Goal: Task Accomplishment & Management: Use online tool/utility

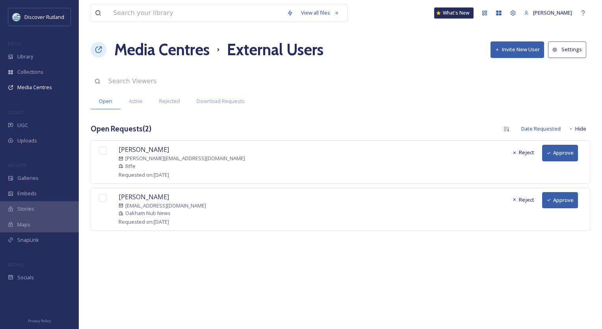
click at [558, 154] on button "Approve" at bounding box center [560, 153] width 36 height 16
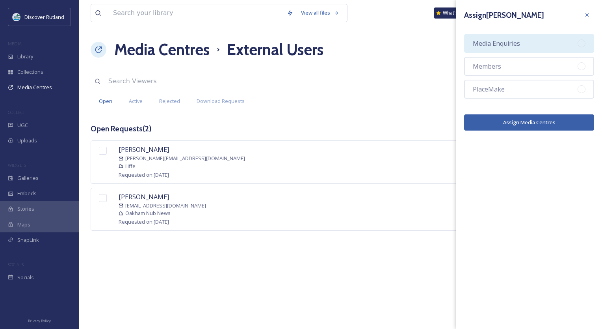
click at [533, 39] on div "Media Enquiries" at bounding box center [529, 43] width 130 height 19
click at [509, 121] on button "Assign Media Centres" at bounding box center [529, 122] width 130 height 16
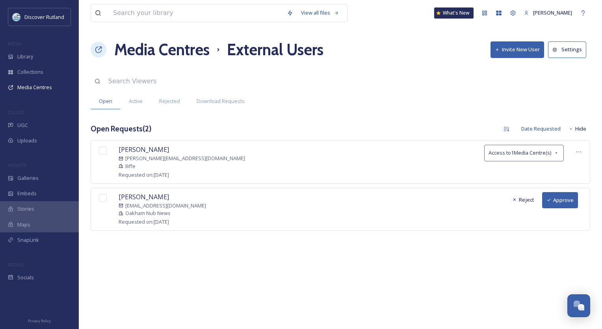
click at [565, 201] on button "Approve" at bounding box center [560, 200] width 36 height 16
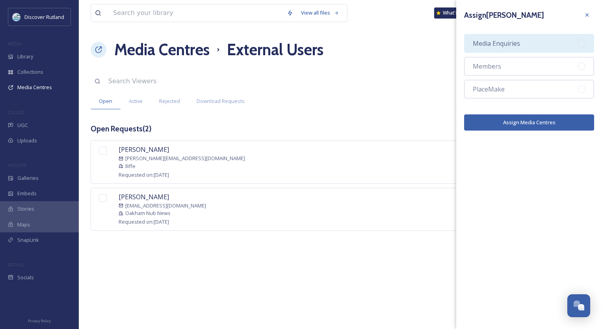
click at [507, 45] on span "Media Enquiries" at bounding box center [496, 43] width 47 height 9
click at [511, 122] on button "Assign Media Centres" at bounding box center [529, 122] width 130 height 16
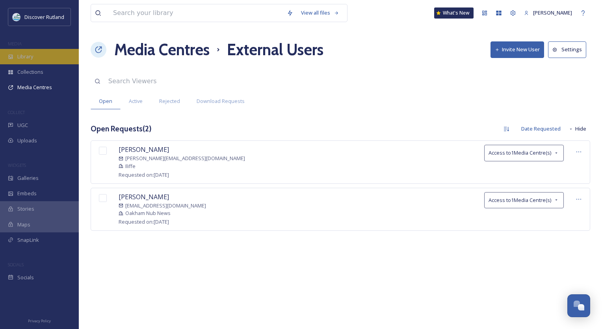
click at [46, 51] on div "Library" at bounding box center [39, 56] width 79 height 15
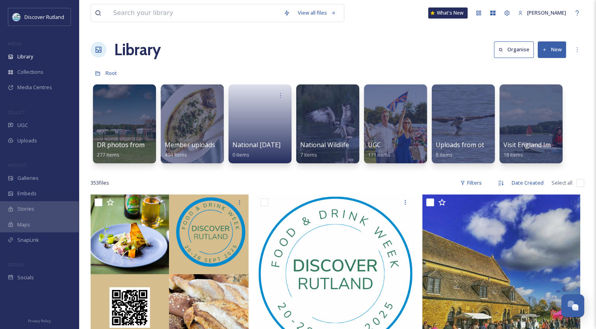
click at [556, 50] on button "New" at bounding box center [552, 49] width 28 height 16
click at [545, 69] on span "File Upload" at bounding box center [548, 67] width 26 height 7
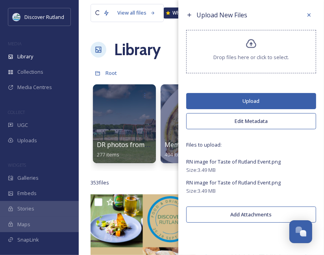
click at [249, 99] on button "Upload" at bounding box center [251, 101] width 130 height 16
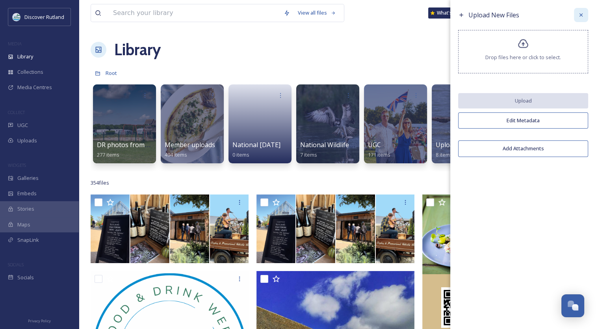
click at [583, 16] on icon at bounding box center [581, 15] width 6 height 6
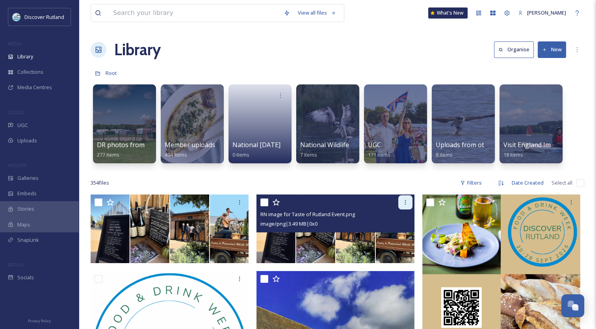
click at [405, 206] on div at bounding box center [405, 202] width 14 height 14
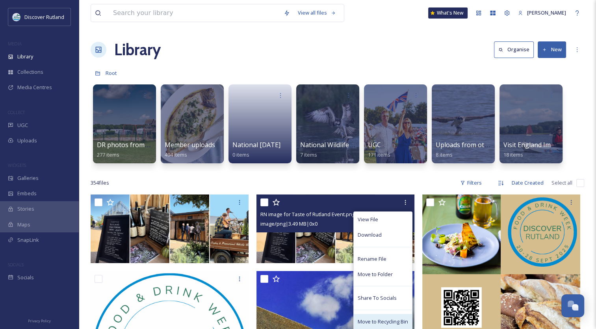
click at [387, 319] on span "Move to Recycling Bin" at bounding box center [383, 321] width 50 height 7
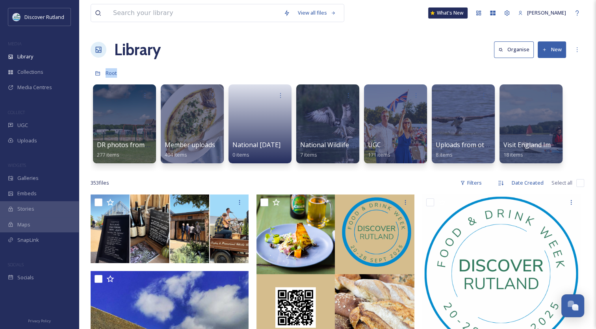
drag, startPoint x: 595, startPoint y: 35, endPoint x: 603, endPoint y: 75, distance: 41.3
drag, startPoint x: 603, startPoint y: 75, endPoint x: 585, endPoint y: 106, distance: 35.5
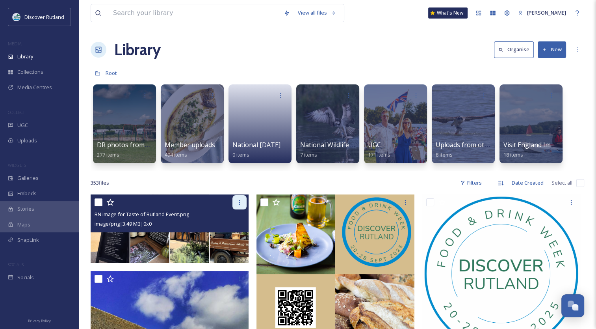
click at [240, 203] on icon at bounding box center [239, 202] width 6 height 6
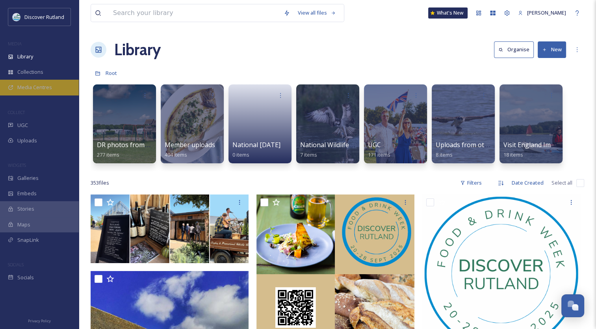
click at [21, 89] on span "Media Centres" at bounding box center [34, 87] width 35 height 7
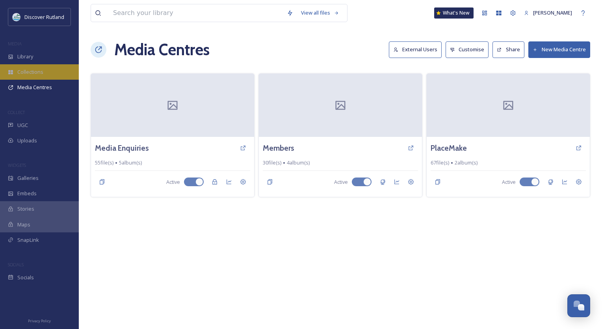
click at [33, 69] on span "Collections" at bounding box center [30, 71] width 26 height 7
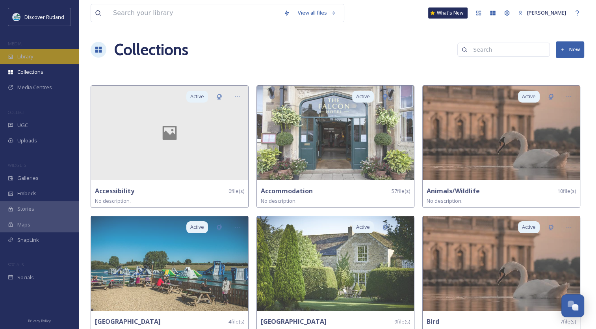
click at [36, 58] on div "Library" at bounding box center [39, 56] width 79 height 15
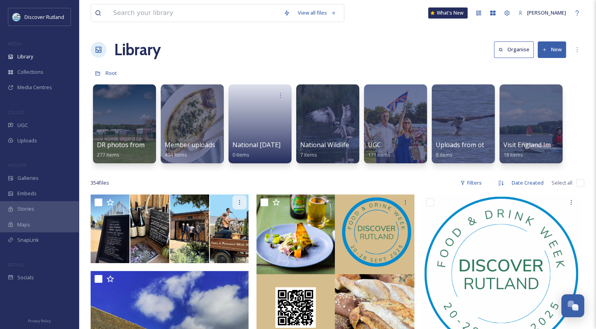
click at [240, 203] on icon at bounding box center [239, 202] width 6 height 6
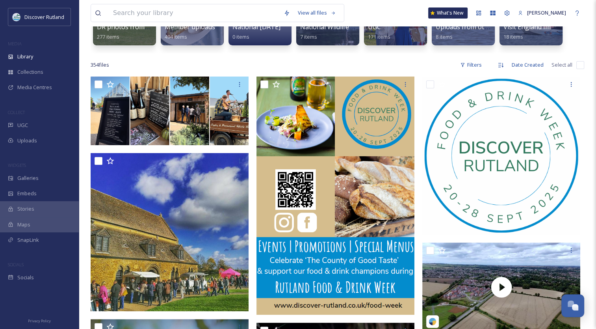
scroll to position [115, 0]
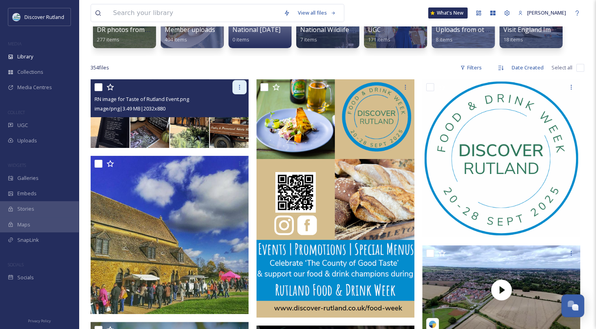
click at [238, 87] on icon at bounding box center [239, 87] width 6 height 6
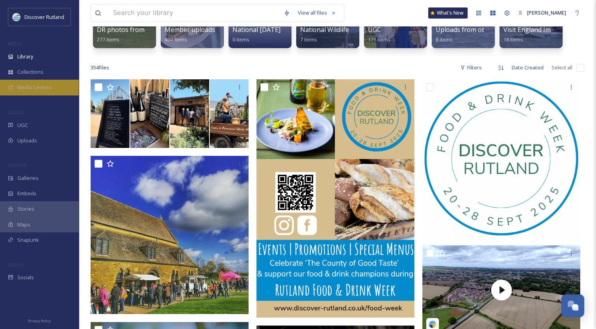
click at [22, 87] on span "Media Centres" at bounding box center [34, 87] width 35 height 7
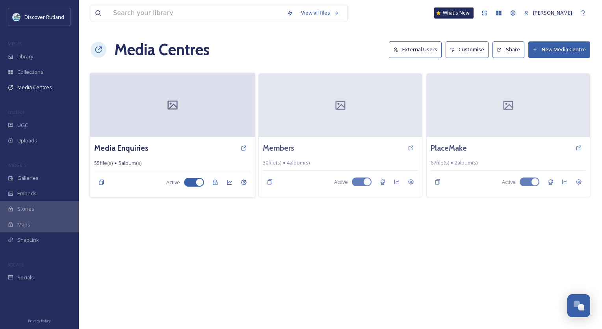
click at [203, 115] on div at bounding box center [172, 105] width 165 height 64
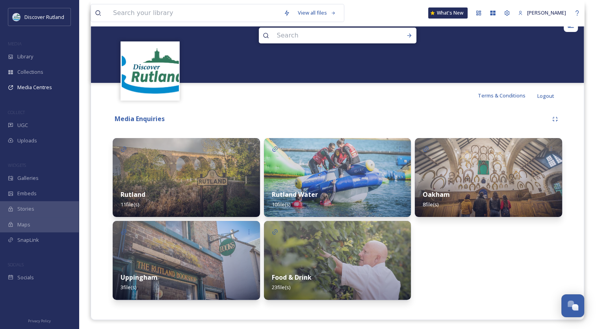
scroll to position [95, 0]
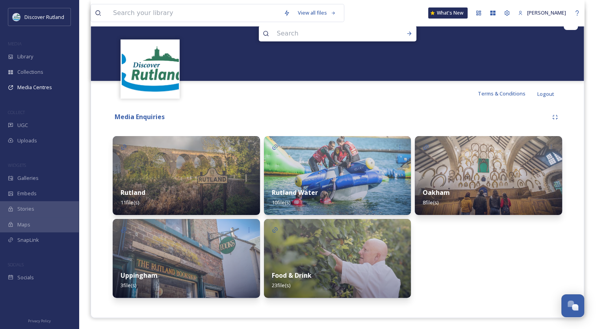
click at [273, 245] on img at bounding box center [337, 258] width 147 height 79
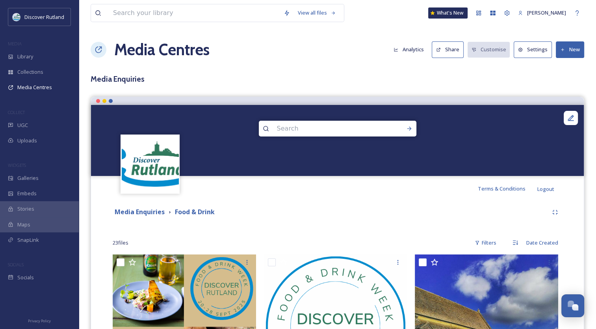
click at [565, 48] on icon at bounding box center [562, 49] width 5 height 5
click at [560, 70] on span "Add Files" at bounding box center [564, 67] width 21 height 7
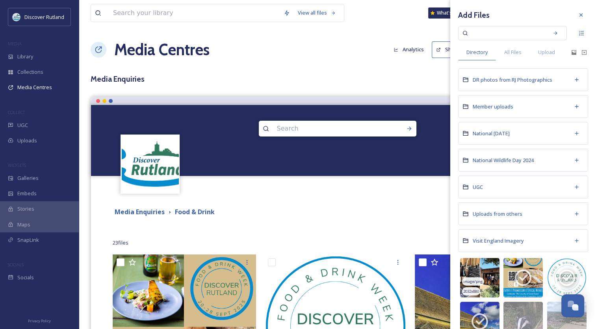
click at [480, 277] on div "image/png" at bounding box center [473, 281] width 22 height 8
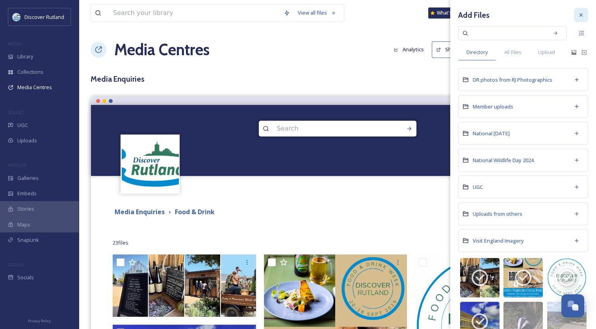
click at [578, 17] on icon at bounding box center [581, 15] width 6 height 6
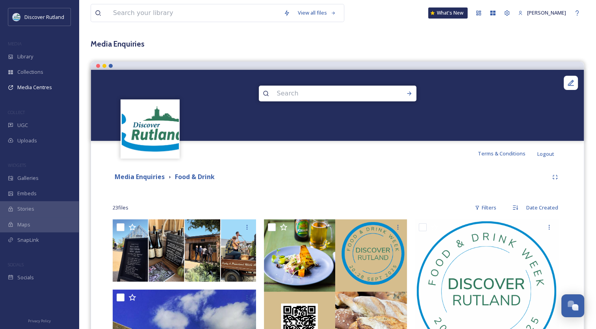
scroll to position [28, 0]
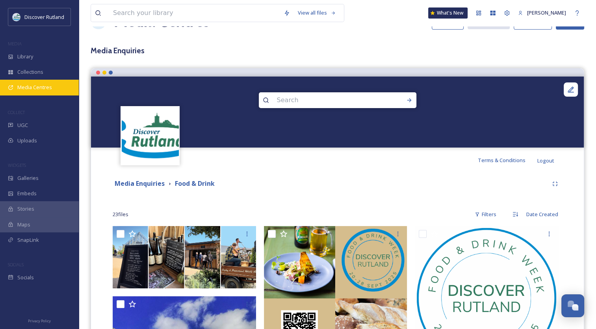
click at [36, 92] on div "Media Centres" at bounding box center [39, 87] width 79 height 15
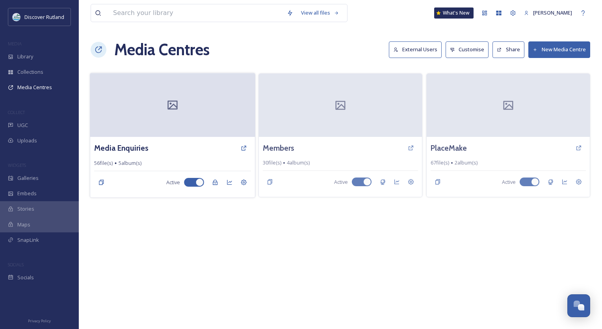
click at [167, 116] on div at bounding box center [172, 105] width 165 height 64
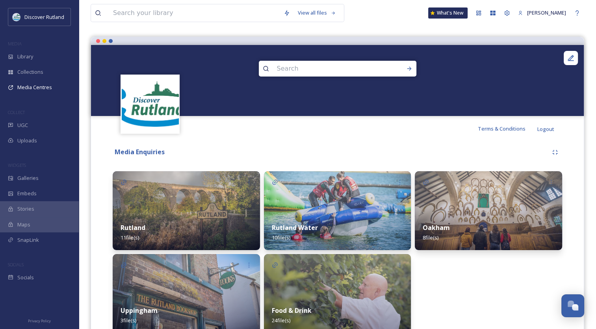
scroll to position [95, 0]
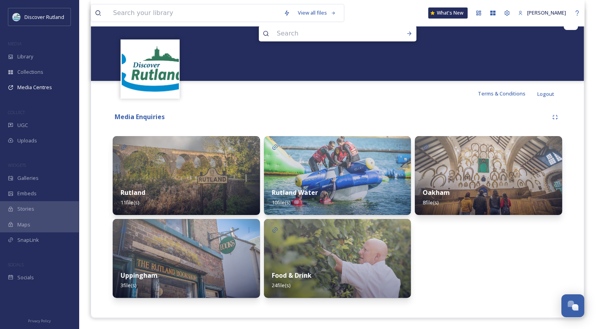
click at [302, 245] on img at bounding box center [337, 258] width 147 height 79
